Goal: Task Accomplishment & Management: Complete application form

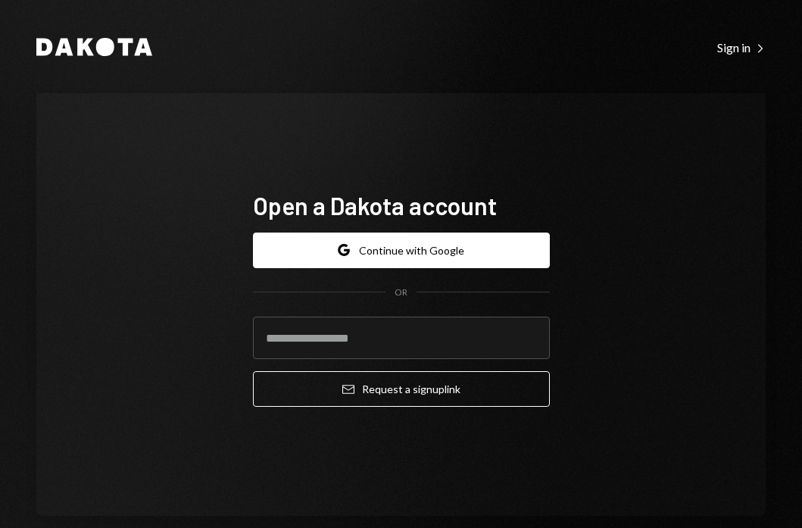
click at [598, 315] on div "Open a Dakota account Google Continue with Google OR Email Request a sign up li…" at bounding box center [400, 304] width 729 height 422
click at [406, 336] on input "email" at bounding box center [401, 337] width 297 height 42
type input "**********"
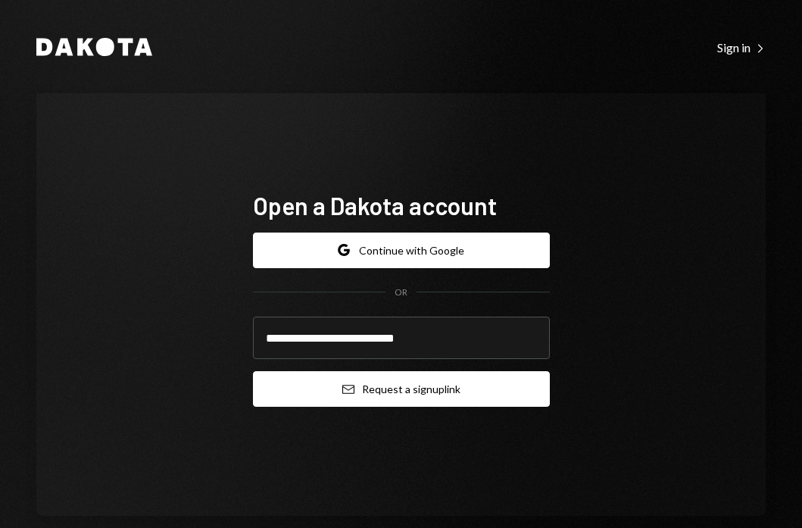
click at [410, 390] on button "Email Request a sign up link" at bounding box center [401, 389] width 297 height 36
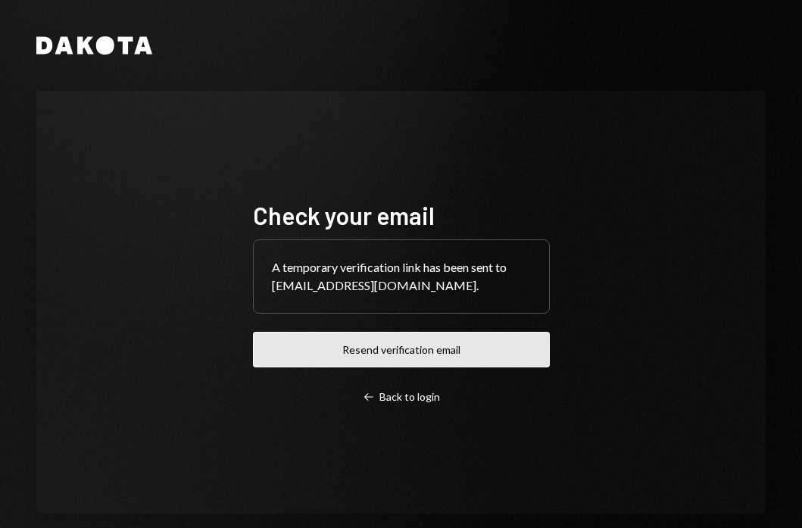
click at [409, 347] on button "Resend verification email" at bounding box center [401, 350] width 297 height 36
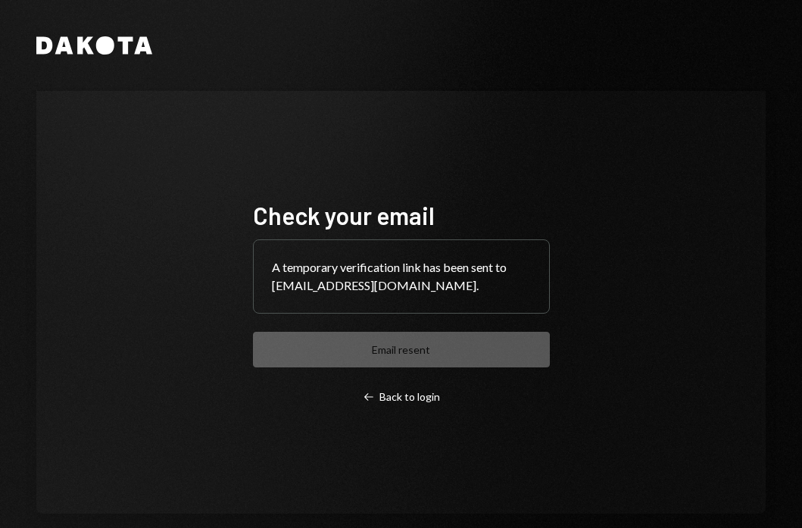
click at [348, 287] on div "A temporary verification link has been sent to [EMAIL_ADDRESS][DOMAIN_NAME]." at bounding box center [401, 276] width 295 height 73
click at [382, 352] on div "Check your email A temporary verification link has been sent to [EMAIL_ADDRESS]…" at bounding box center [401, 302] width 297 height 204
click at [394, 401] on div "Left Arrow Back to login" at bounding box center [401, 397] width 77 height 14
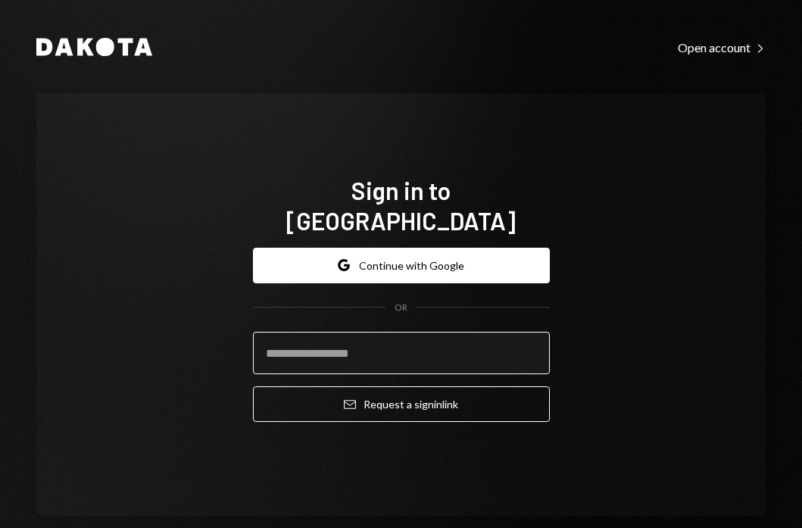
click at [391, 347] on input "email" at bounding box center [401, 353] width 297 height 42
type input "**********"
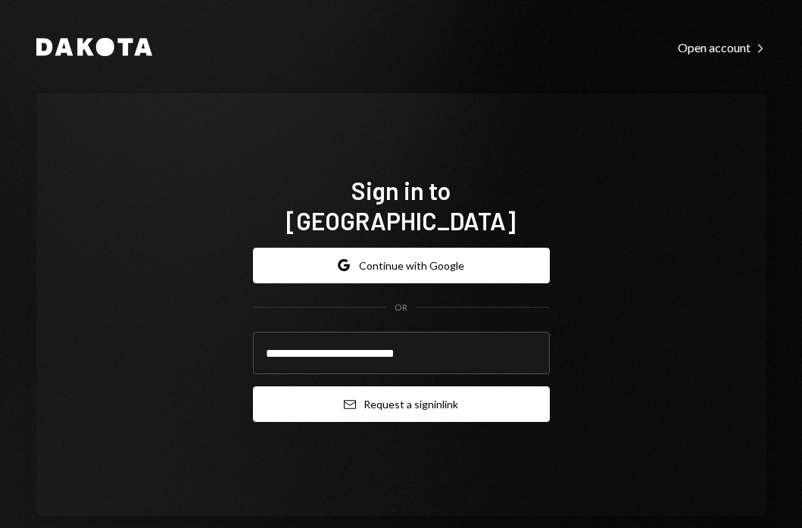
click at [382, 386] on button "Email Request a sign in link" at bounding box center [401, 404] width 297 height 36
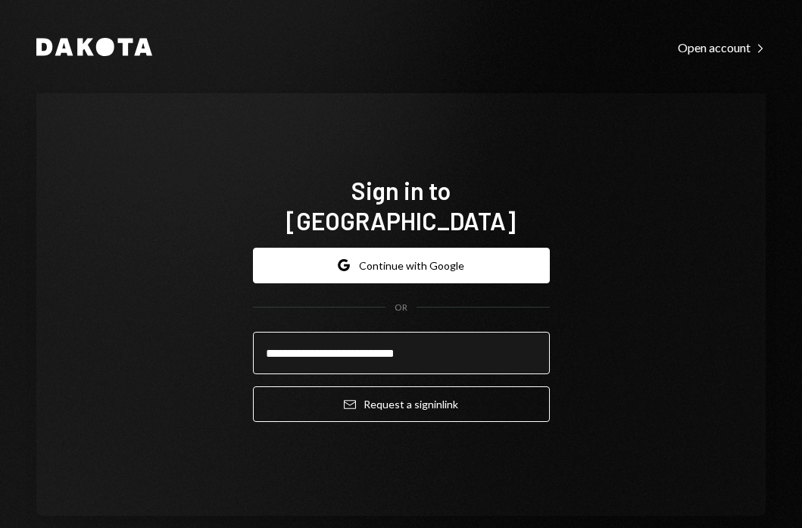
click at [460, 342] on input "**********" at bounding box center [401, 353] width 297 height 42
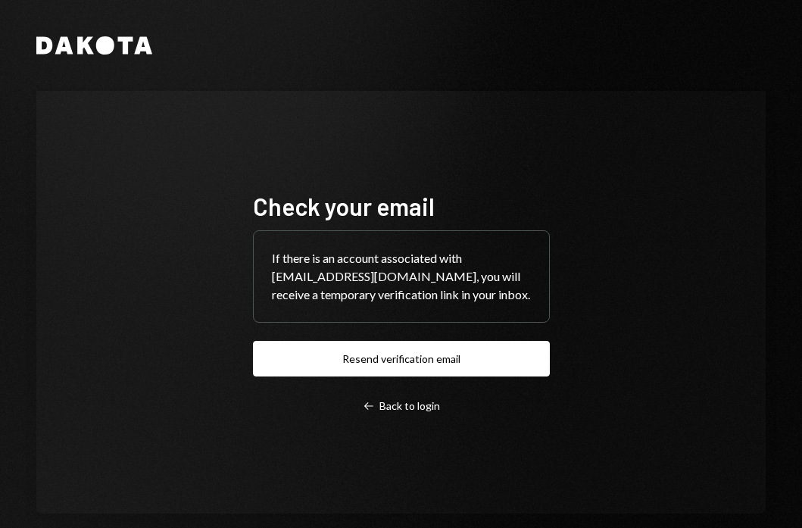
click at [444, 299] on div "If there is an account associated with [EMAIL_ADDRESS][DOMAIN_NAME], you will r…" at bounding box center [401, 276] width 295 height 91
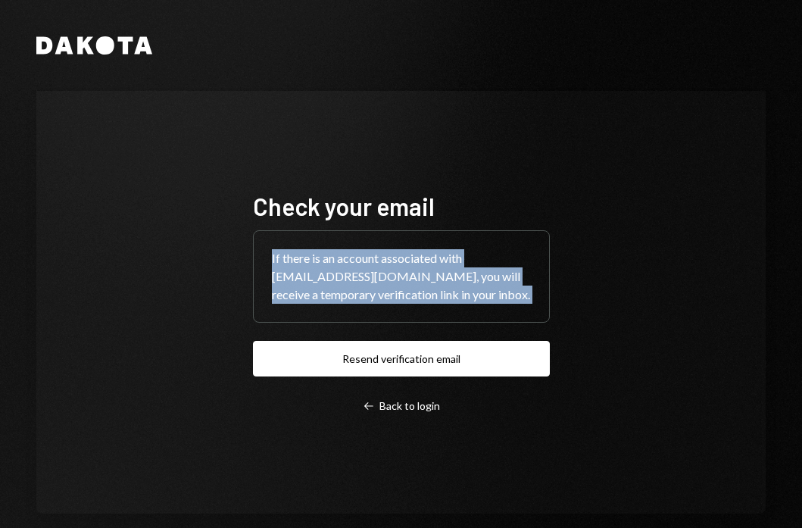
click at [444, 299] on div "If there is an account associated with [EMAIL_ADDRESS][DOMAIN_NAME], you will r…" at bounding box center [401, 276] width 295 height 91
copy div "If there is an account associated with [EMAIL_ADDRESS][DOMAIN_NAME], you will r…"
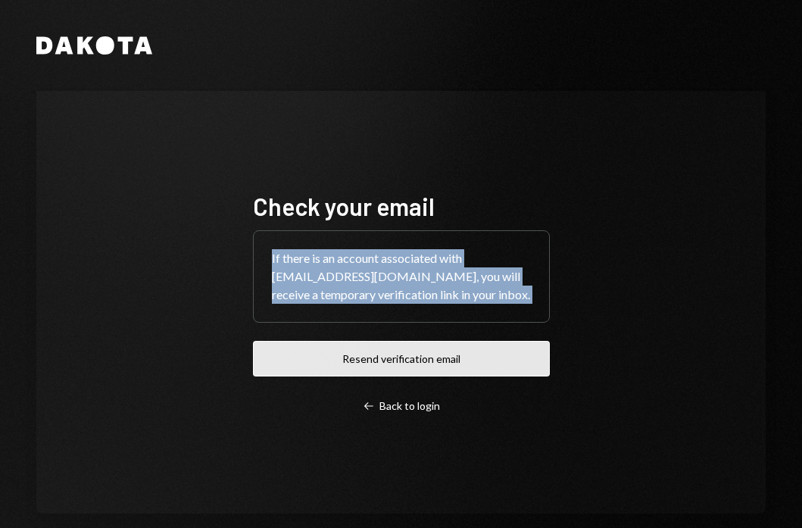
click at [411, 368] on button "Resend verification email" at bounding box center [401, 359] width 297 height 36
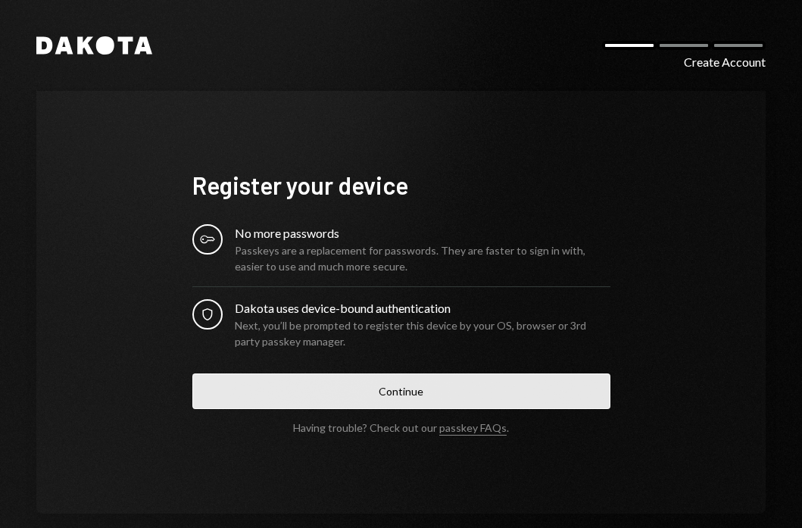
click at [345, 387] on button "Continue" at bounding box center [401, 391] width 418 height 36
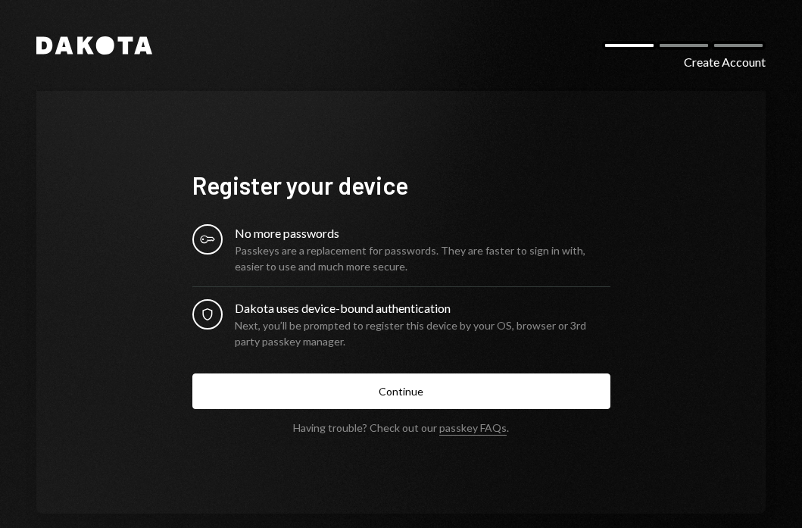
click at [491, 323] on div "Next, you’ll be prompted to register this device by your OS, browser or 3rd par…" at bounding box center [423, 333] width 376 height 32
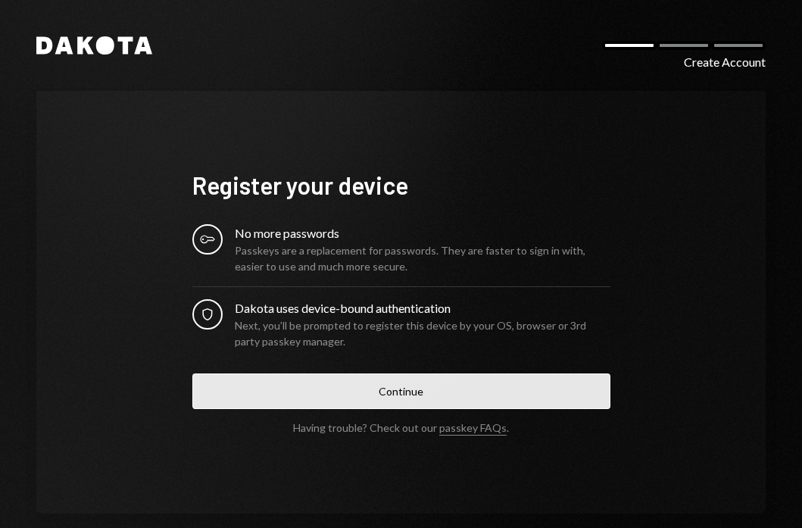
click at [447, 406] on button "Continue" at bounding box center [401, 391] width 418 height 36
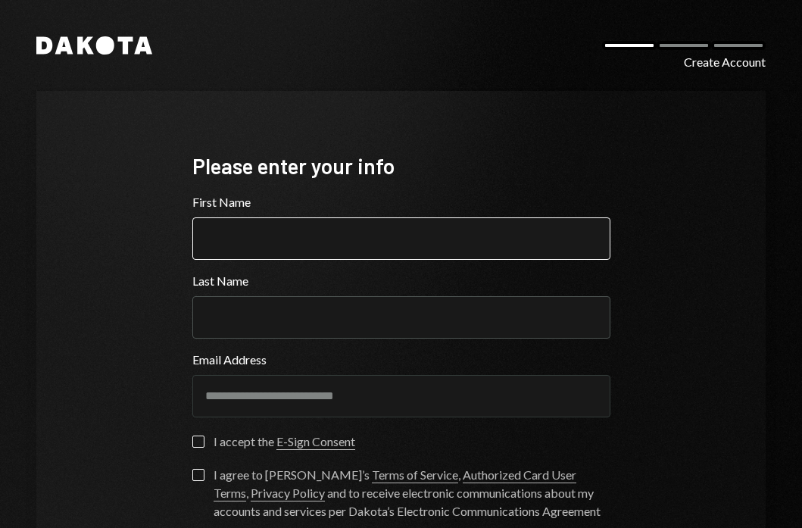
click at [349, 232] on input "First Name" at bounding box center [401, 238] width 418 height 42
type input "**********"
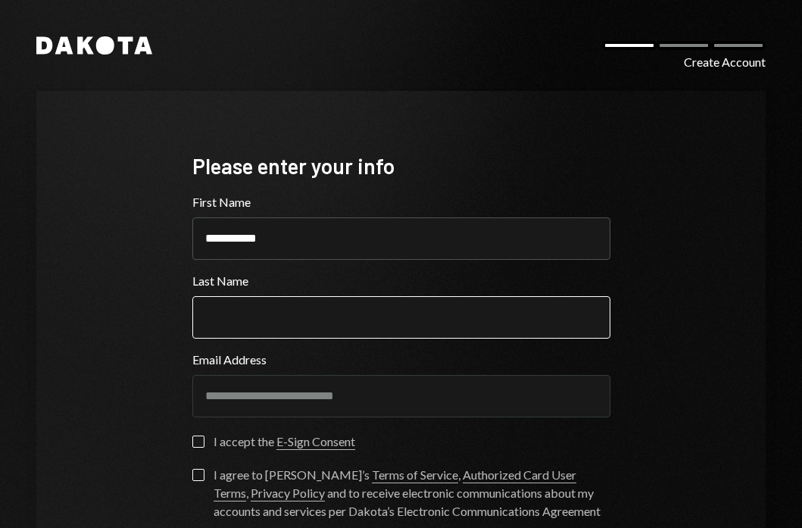
click at [304, 313] on input "Last Name" at bounding box center [401, 317] width 418 height 42
type input "******"
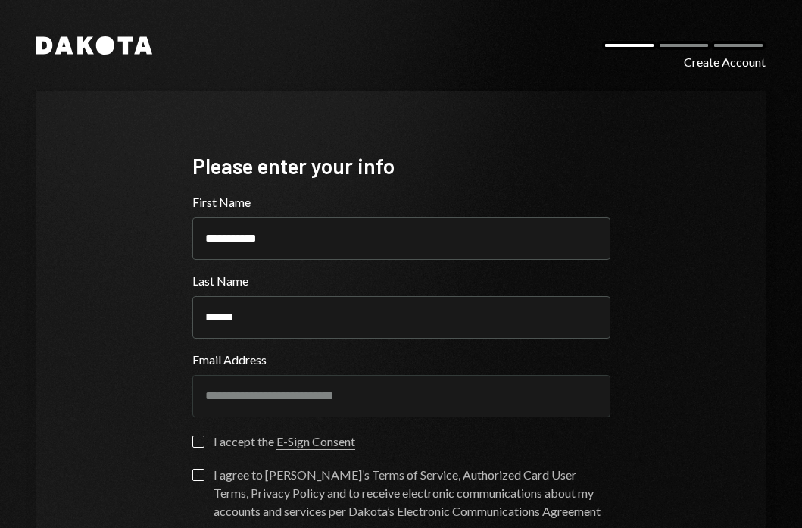
click at [192, 442] on button "I accept the E-Sign Consent" at bounding box center [198, 441] width 12 height 12
click at [195, 473] on button "I agree to [PERSON_NAME]’s Terms of Service , Authorized Card User Terms , Priv…" at bounding box center [198, 475] width 12 height 12
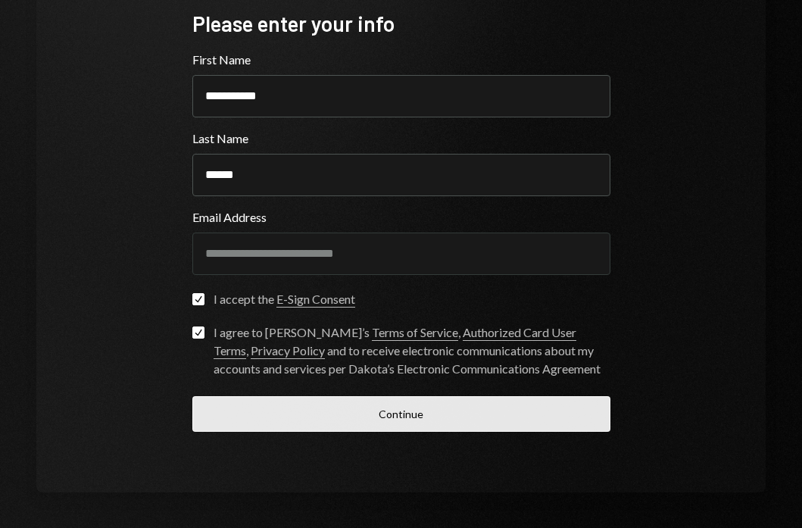
click at [357, 411] on button "Continue" at bounding box center [401, 414] width 418 height 36
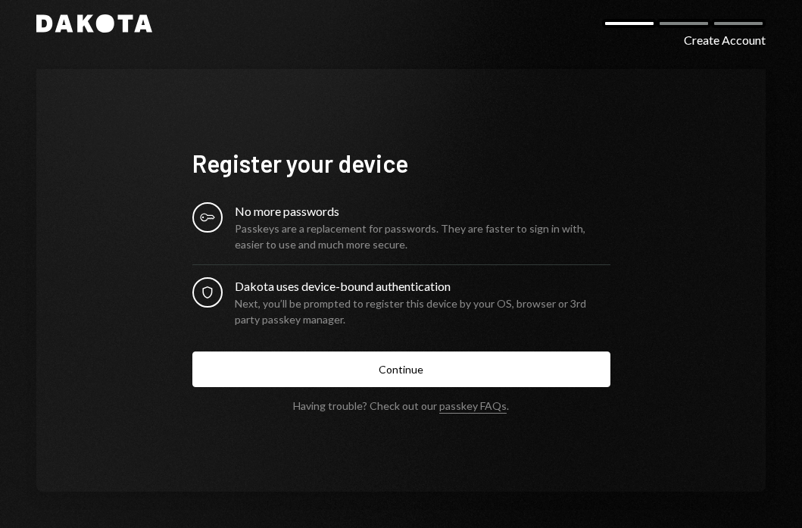
scroll to position [21, 0]
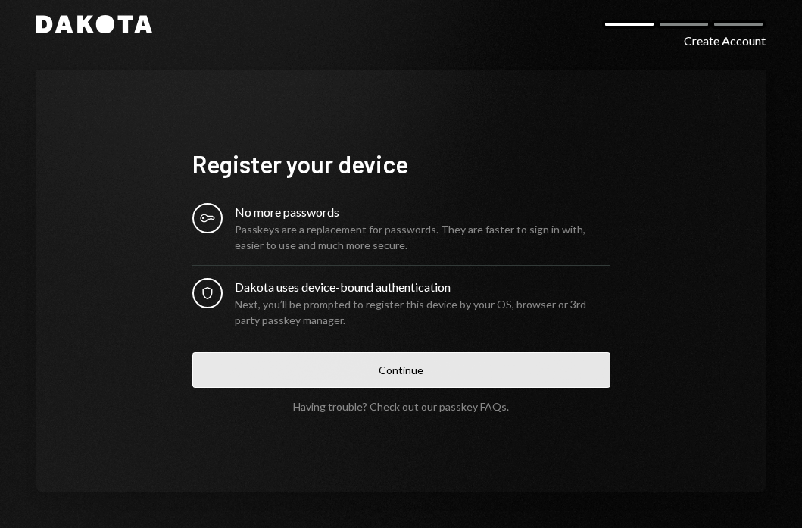
click at [351, 354] on button "Continue" at bounding box center [401, 370] width 418 height 36
click at [435, 366] on button "Continue" at bounding box center [401, 370] width 418 height 36
click at [466, 370] on button "Continue" at bounding box center [401, 370] width 418 height 36
click at [479, 363] on button "Continue" at bounding box center [401, 370] width 418 height 36
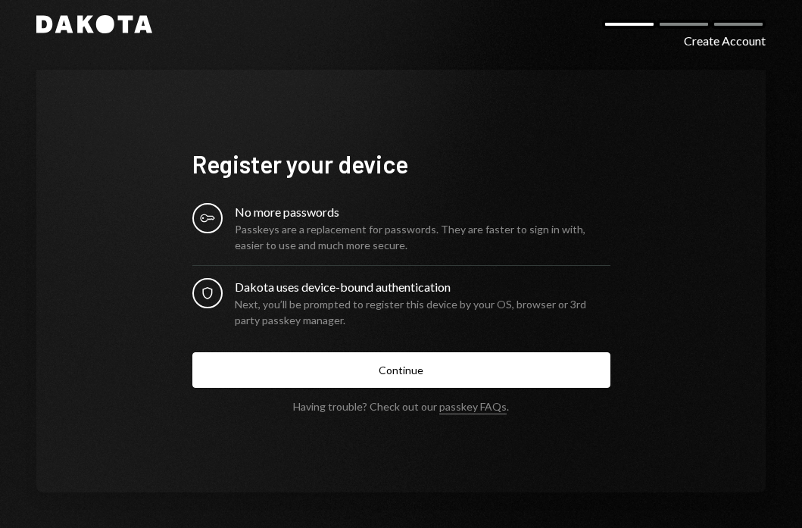
click at [349, 251] on div "Passkeys are a replacement for passwords. They are faster to sign in with, easi…" at bounding box center [423, 237] width 376 height 32
click at [357, 295] on div "Dakota uses device-bound authentication" at bounding box center [423, 287] width 376 height 18
click at [468, 411] on link "passkey FAQs" at bounding box center [472, 407] width 67 height 14
